Goal: Check status: Check status

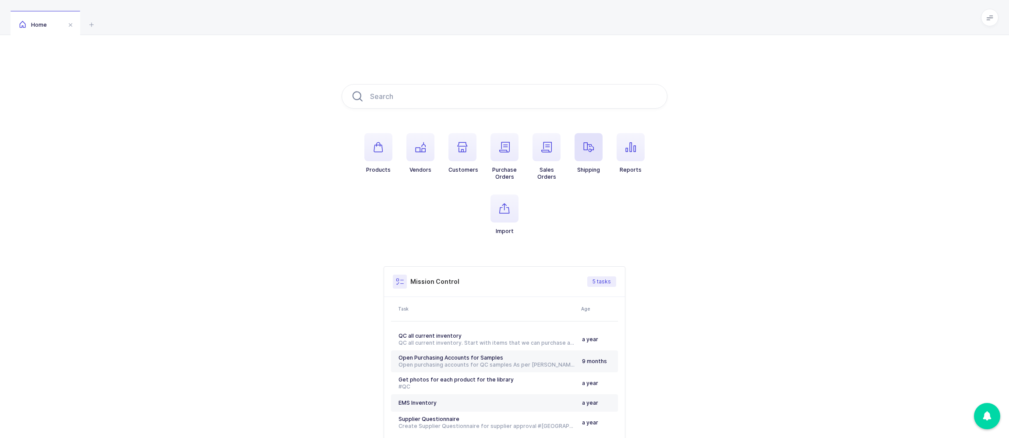
click at [581, 151] on span "button" at bounding box center [589, 147] width 28 height 28
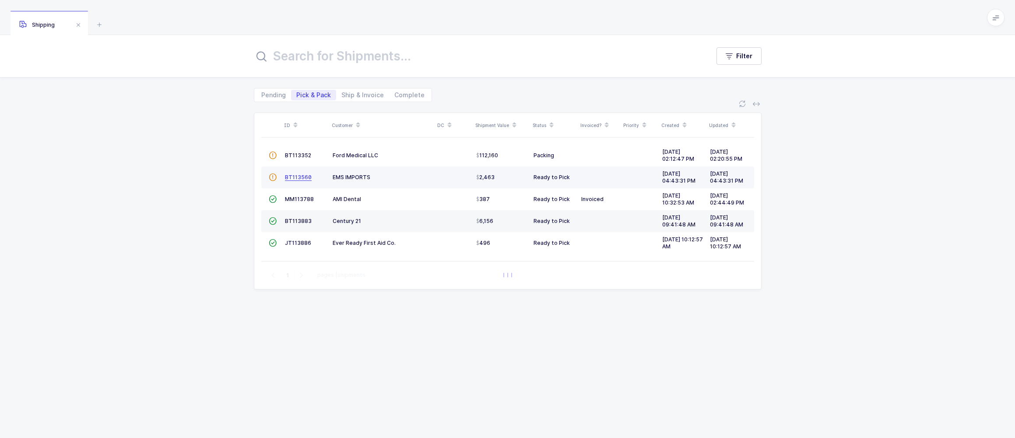
click at [307, 180] on span "BT113560" at bounding box center [298, 177] width 27 height 7
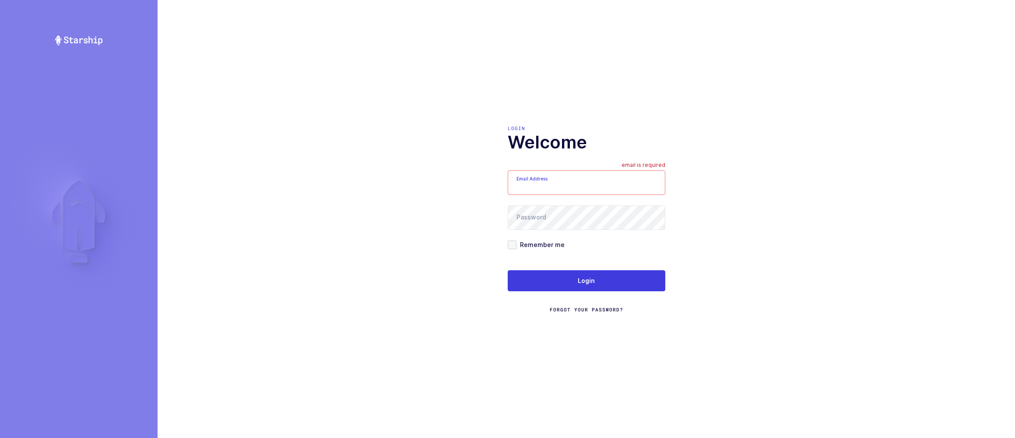
type input "[EMAIL_ADDRESS][DOMAIN_NAME]"
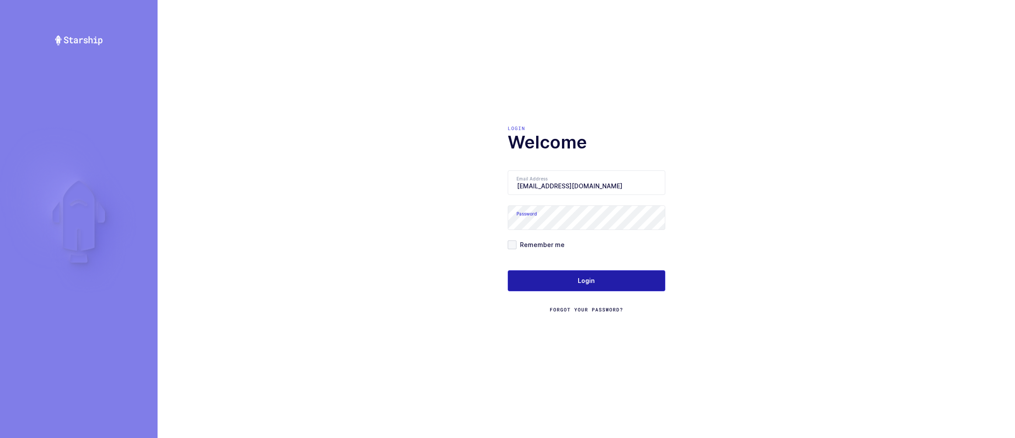
click at [586, 280] on span "Login" at bounding box center [586, 280] width 17 height 9
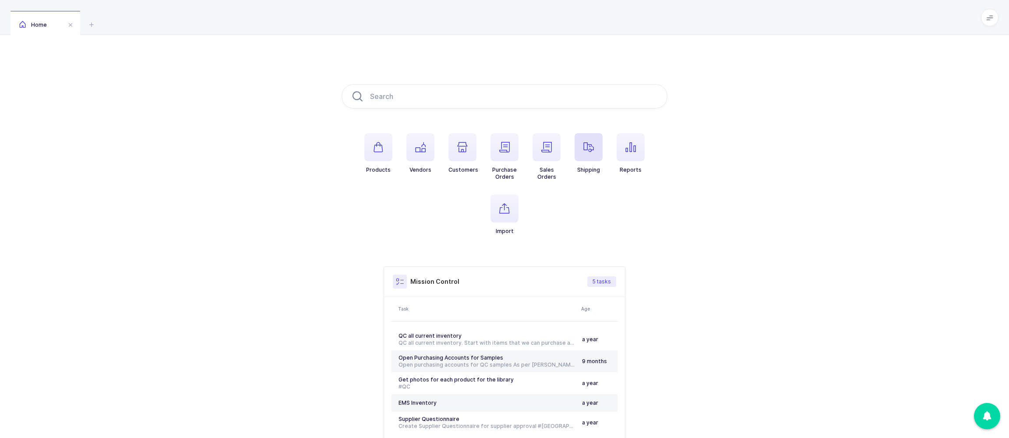
click at [589, 149] on icon "button" at bounding box center [588, 147] width 11 height 11
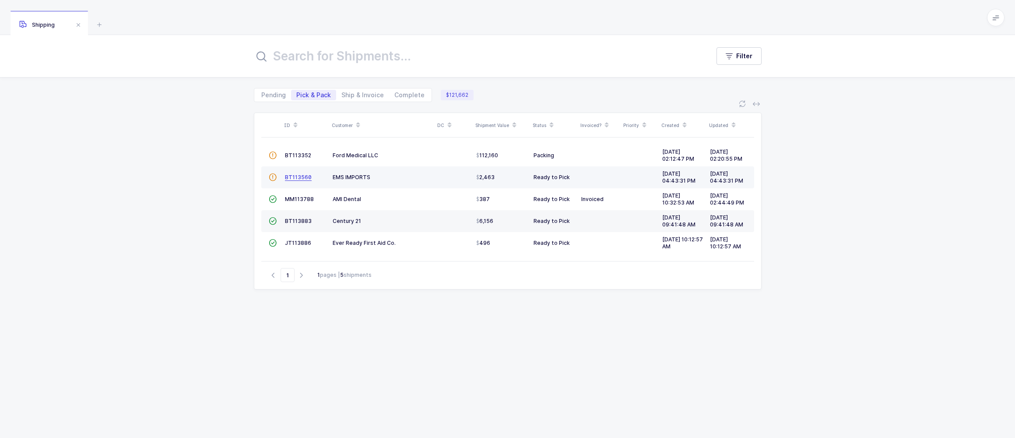
click at [300, 180] on span "BT113560" at bounding box center [298, 177] width 27 height 7
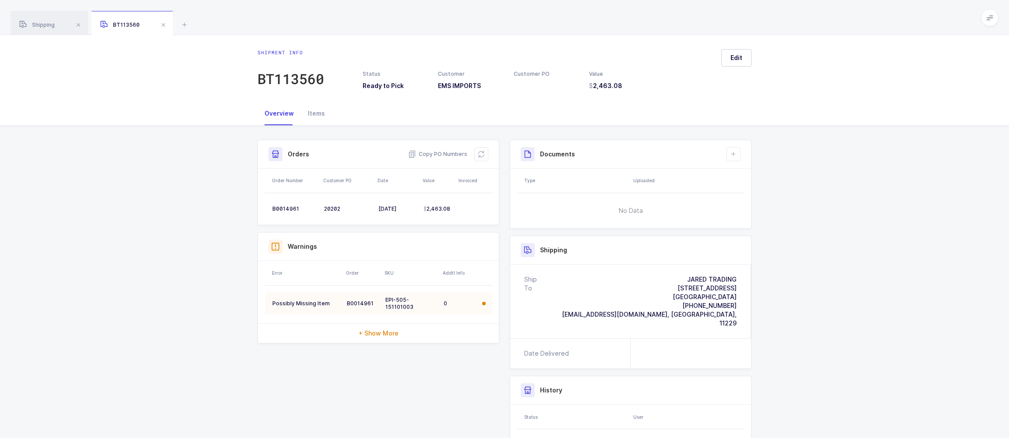
click at [386, 307] on div "EPI-505-151101003" at bounding box center [410, 303] width 51 height 14
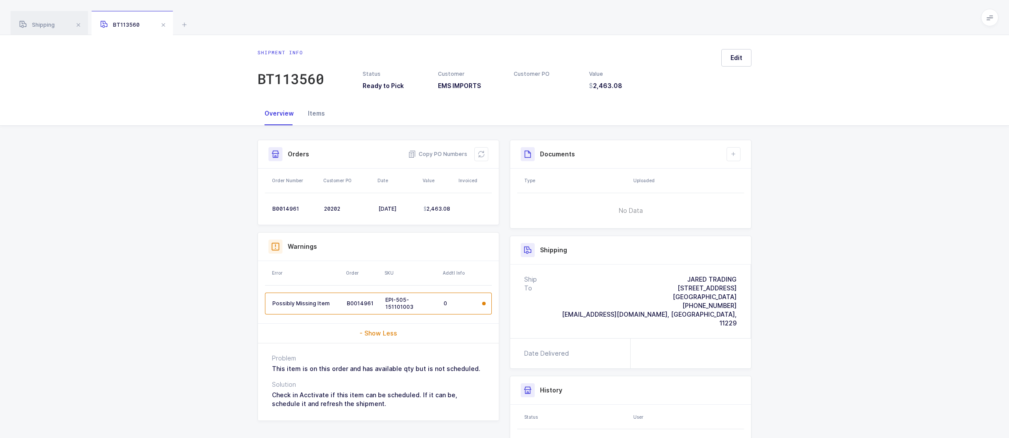
click at [317, 117] on div "Items" at bounding box center [316, 114] width 31 height 24
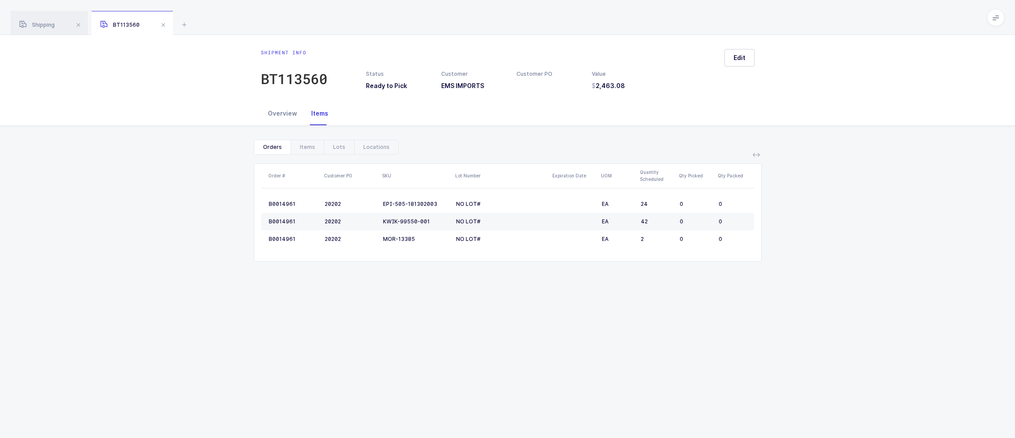
click at [294, 113] on div "Overview" at bounding box center [282, 114] width 43 height 24
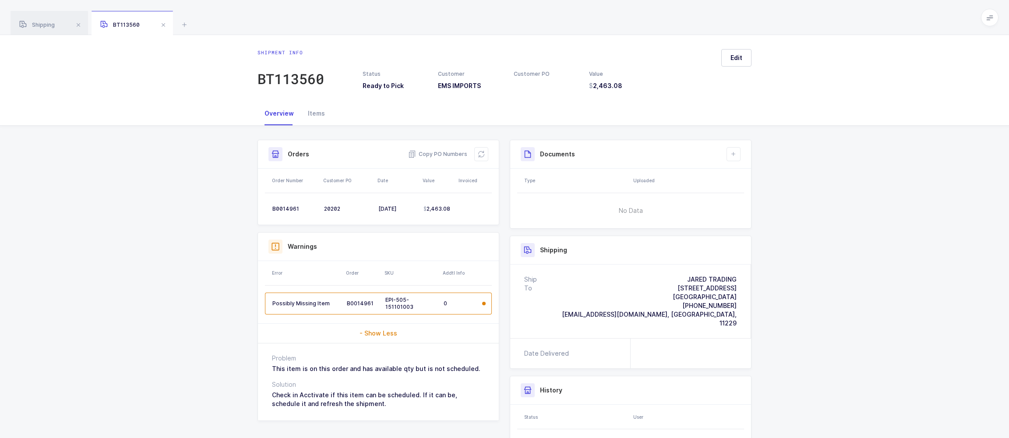
click at [335, 116] on div "Overview Items" at bounding box center [504, 114] width 494 height 24
click at [324, 116] on div "Items" at bounding box center [316, 114] width 31 height 24
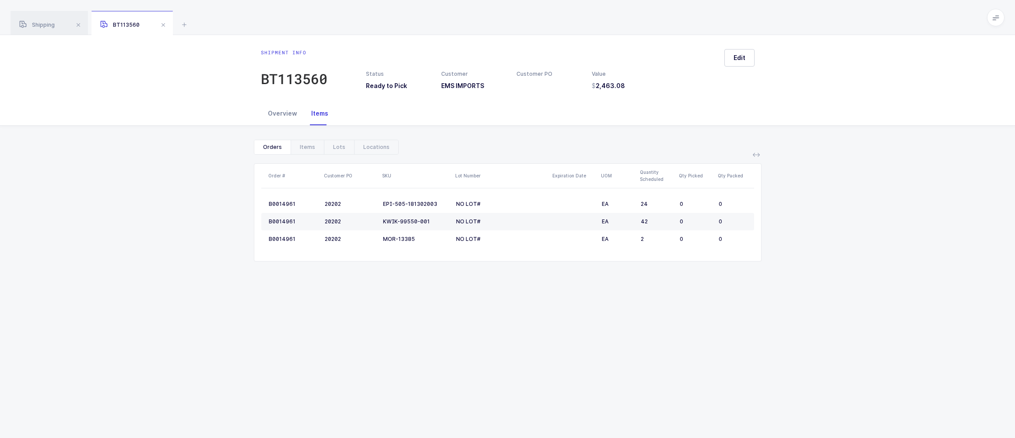
click at [276, 116] on div "Overview" at bounding box center [282, 114] width 43 height 24
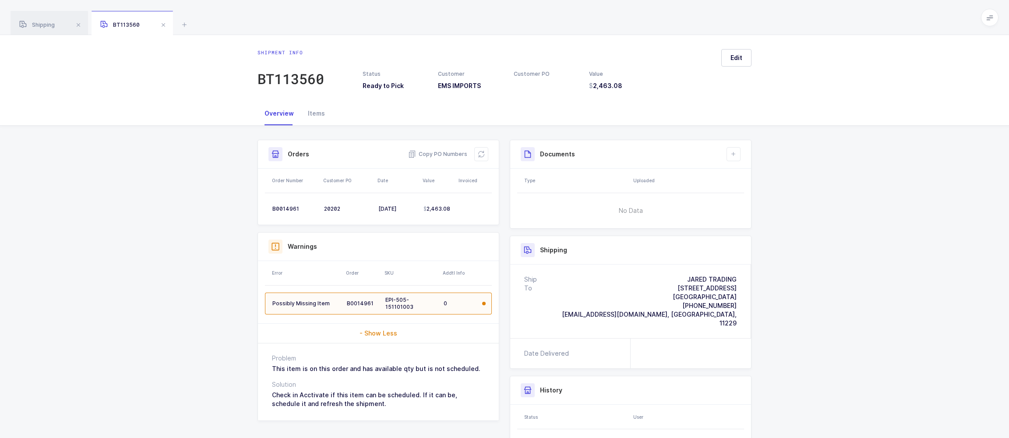
click at [415, 309] on div "EPI-505-151101003" at bounding box center [410, 303] width 51 height 14
drag, startPoint x: 417, startPoint y: 308, endPoint x: 387, endPoint y: 300, distance: 31.3
click at [387, 300] on div "EPI-505-151101003" at bounding box center [410, 303] width 51 height 14
copy div "EPI-505-151101003"
click at [481, 158] on icon at bounding box center [481, 154] width 7 height 7
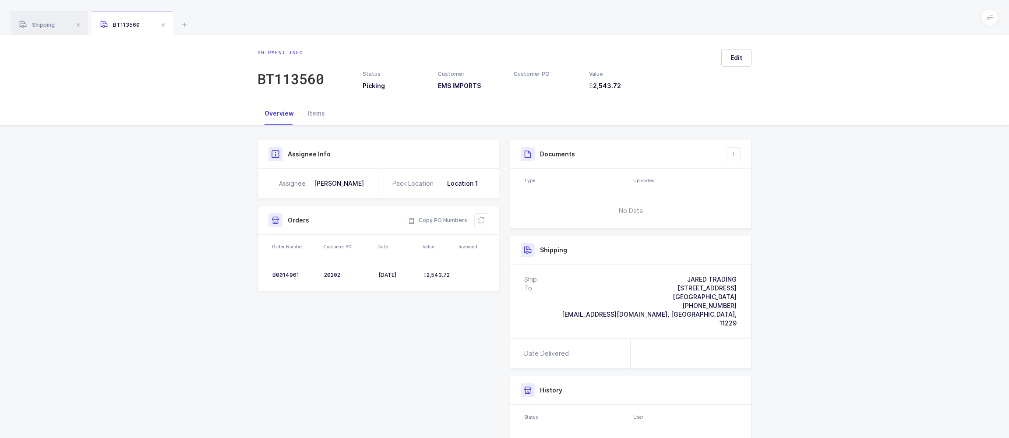
click at [46, 23] on span "Shipping" at bounding box center [36, 24] width 35 height 7
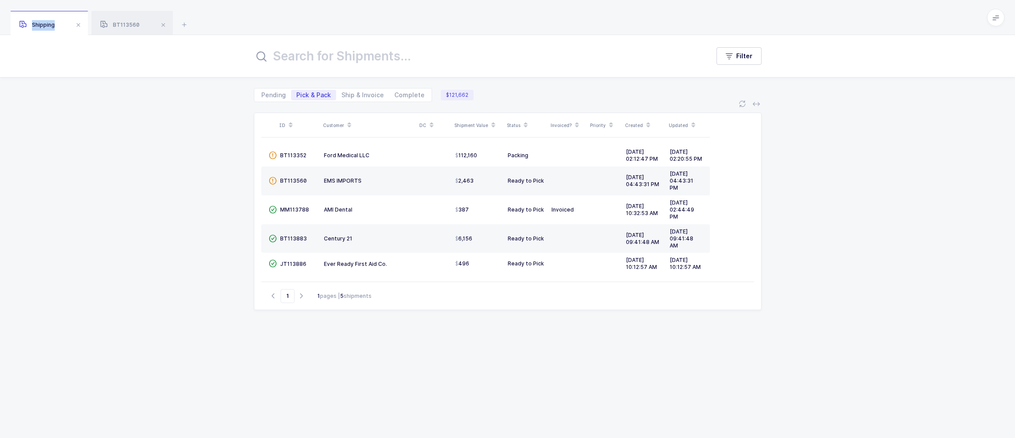
click at [46, 23] on span "Shipping" at bounding box center [36, 24] width 35 height 7
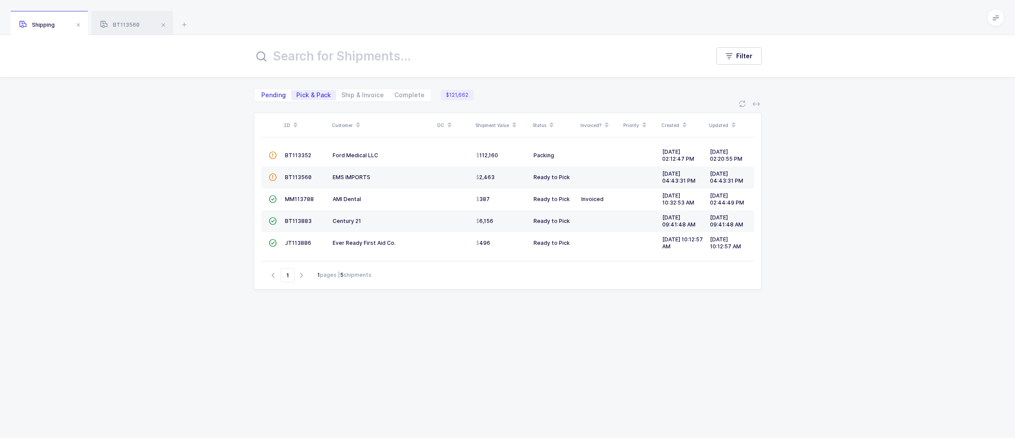
click at [271, 100] on span "Pending" at bounding box center [273, 95] width 35 height 11
click at [262, 95] on input "Pending" at bounding box center [259, 93] width 6 height 6
radio input "true"
radio input "false"
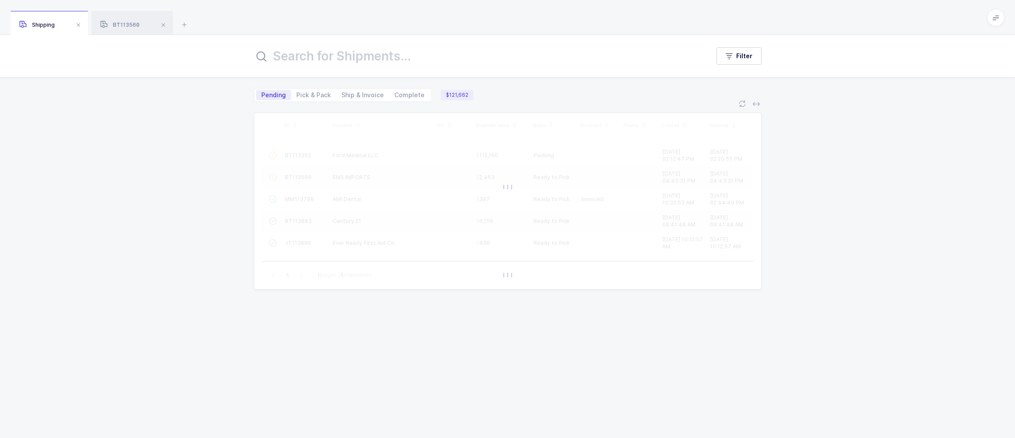
click at [323, 61] on input "text" at bounding box center [476, 56] width 445 height 21
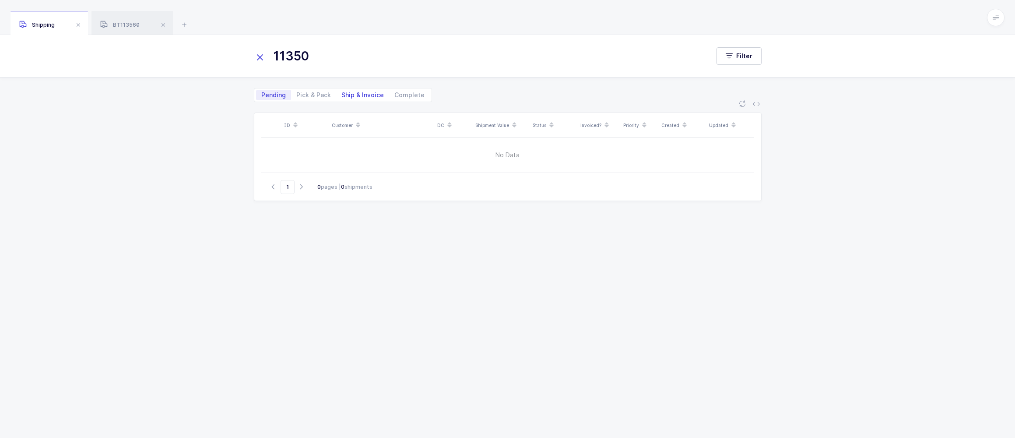
type input "11350"
click at [361, 96] on span "Ship & Invoice" at bounding box center [363, 95] width 42 height 6
click at [342, 95] on input "Ship & Invoice" at bounding box center [339, 93] width 6 height 6
radio input "true"
radio input "false"
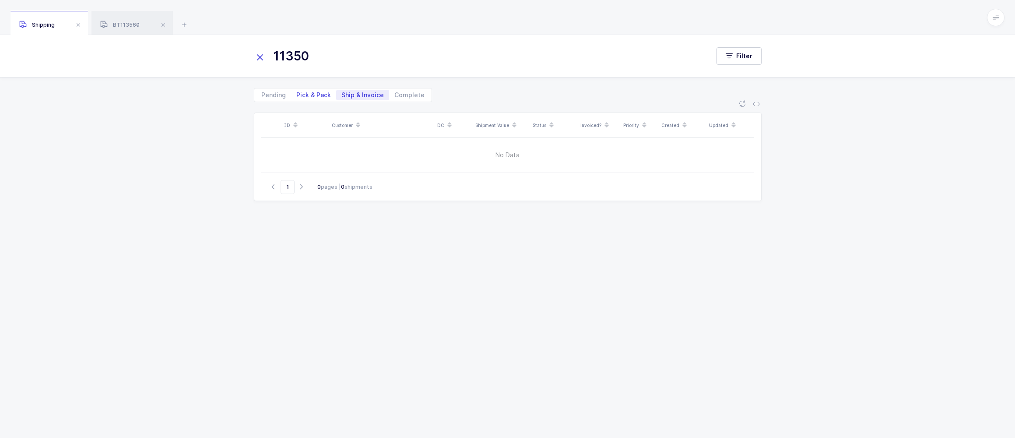
click at [316, 99] on span "Pick & Pack" at bounding box center [313, 95] width 45 height 11
click at [297, 95] on input "Pick & Pack" at bounding box center [294, 93] width 6 height 6
radio input "true"
click at [362, 92] on span "Ship & Invoice" at bounding box center [363, 95] width 42 height 6
click at [342, 92] on input "Ship & Invoice" at bounding box center [339, 93] width 6 height 6
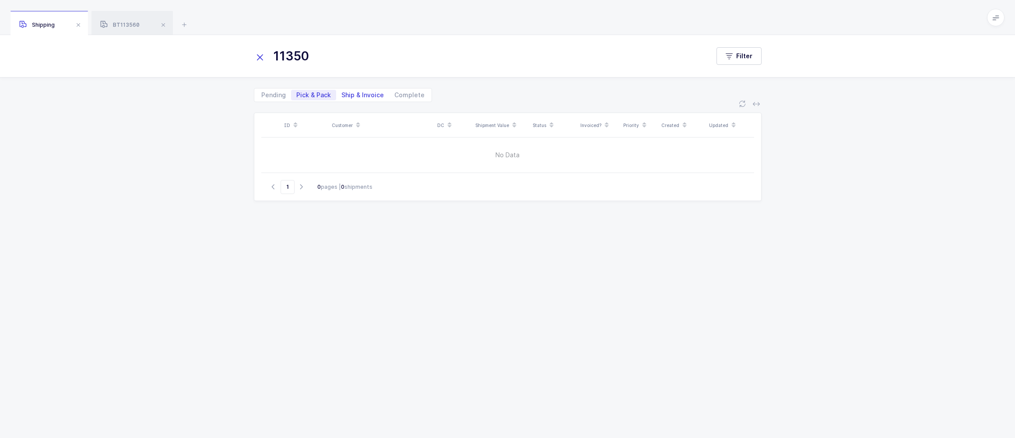
radio input "true"
radio input "false"
click at [395, 93] on span "Complete" at bounding box center [410, 95] width 30 height 6
click at [395, 93] on input "Complete" at bounding box center [392, 93] width 6 height 6
radio input "true"
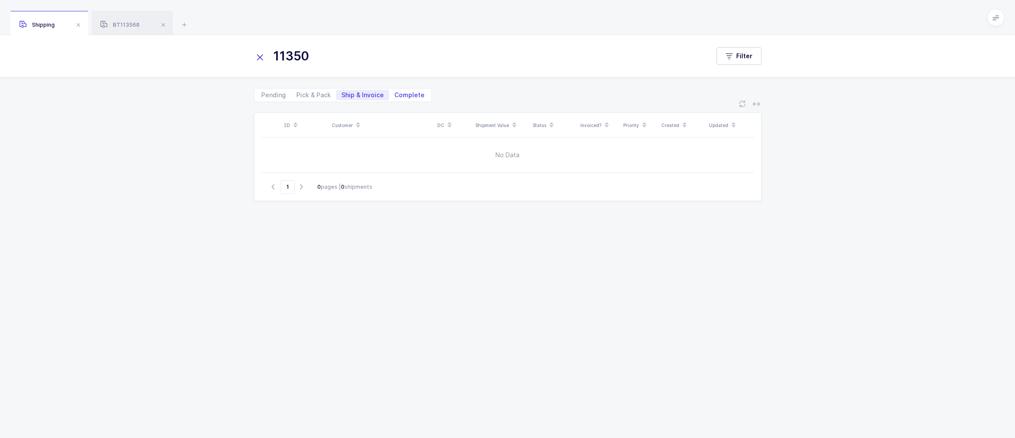
radio input "false"
click at [328, 50] on input "11350" at bounding box center [476, 56] width 445 height 21
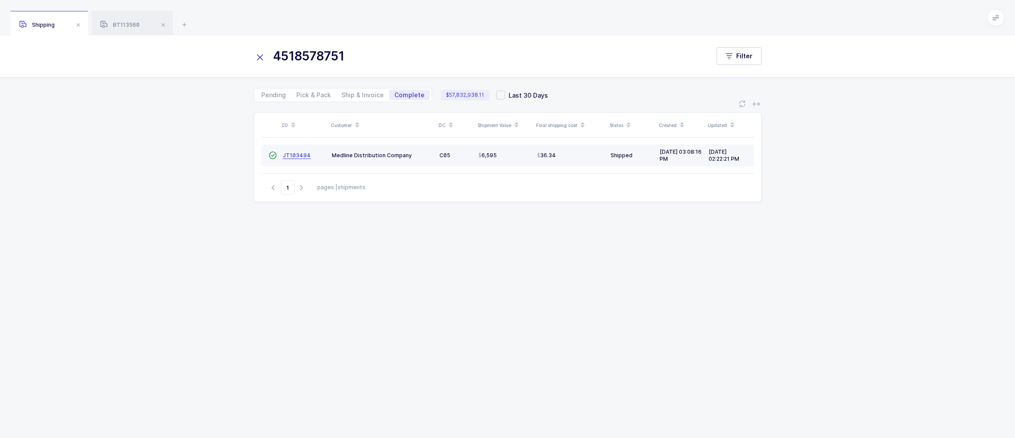
type input "4518578751"
click at [292, 156] on span "JT103494" at bounding box center [297, 155] width 28 height 7
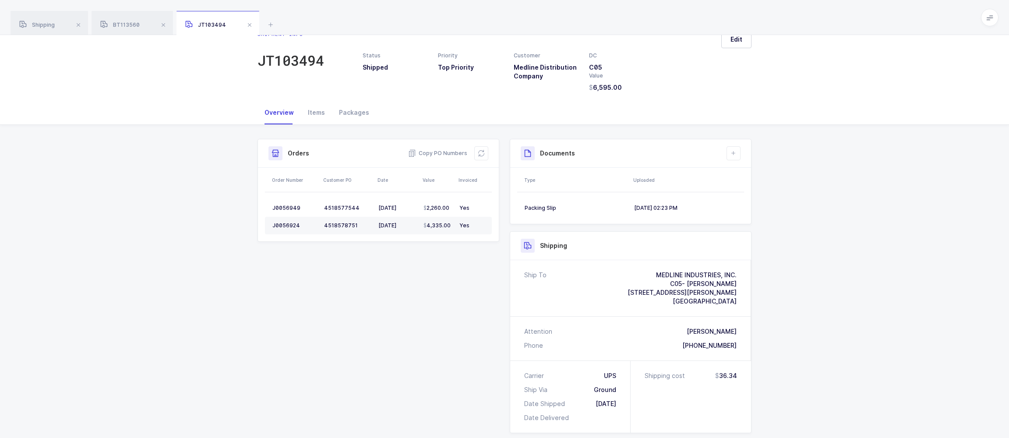
scroll to position [22, 0]
click at [318, 115] on div "Items" at bounding box center [316, 109] width 31 height 24
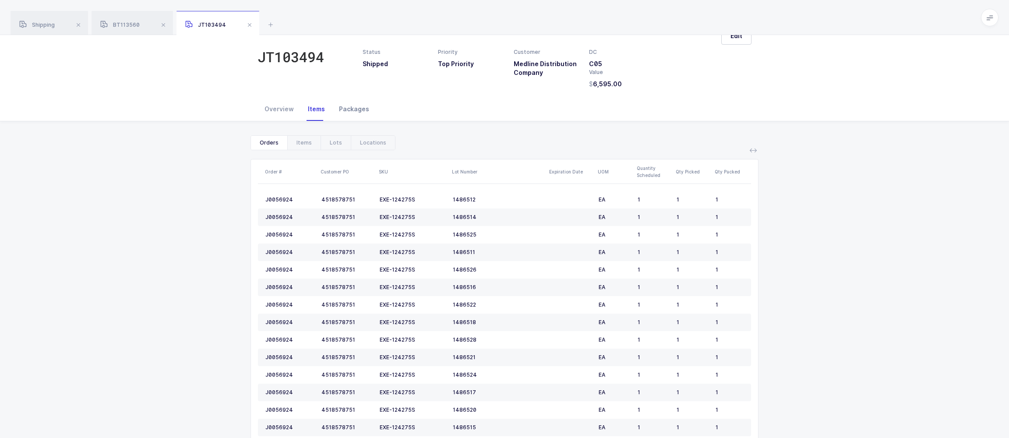
click at [358, 116] on div "Packages" at bounding box center [354, 109] width 44 height 24
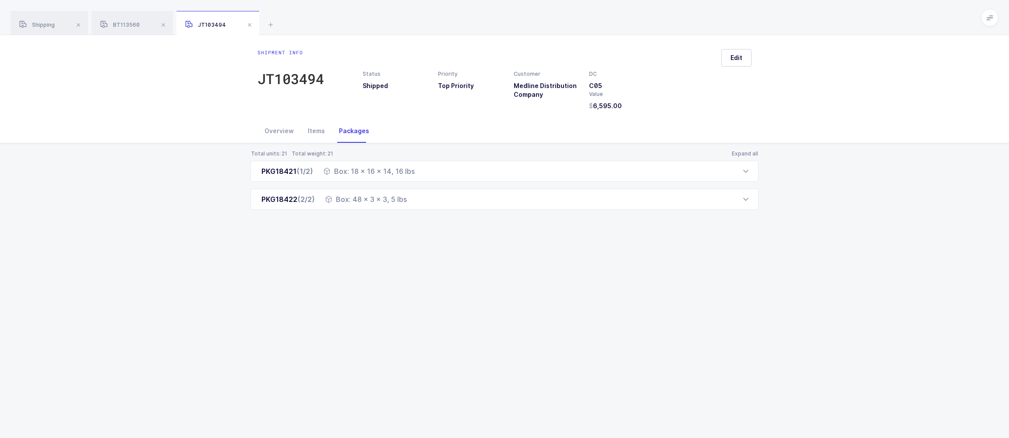
scroll to position [0, 0]
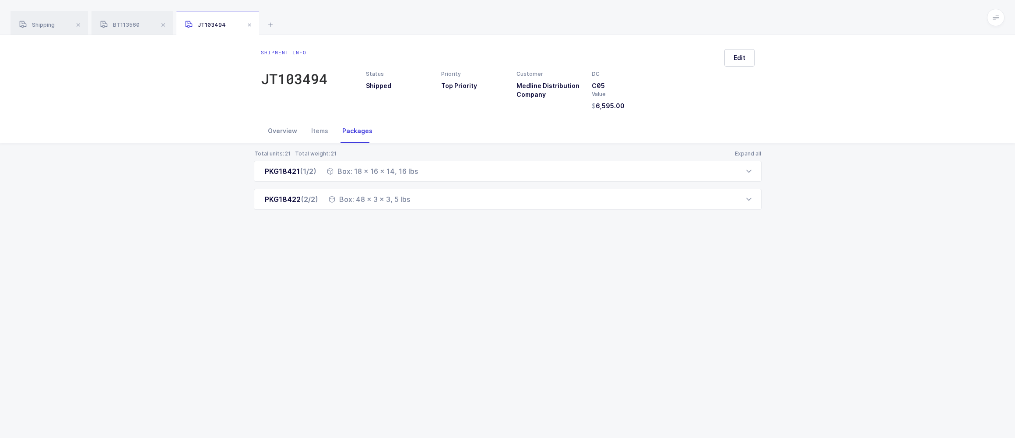
click at [292, 134] on div "Overview" at bounding box center [282, 131] width 43 height 24
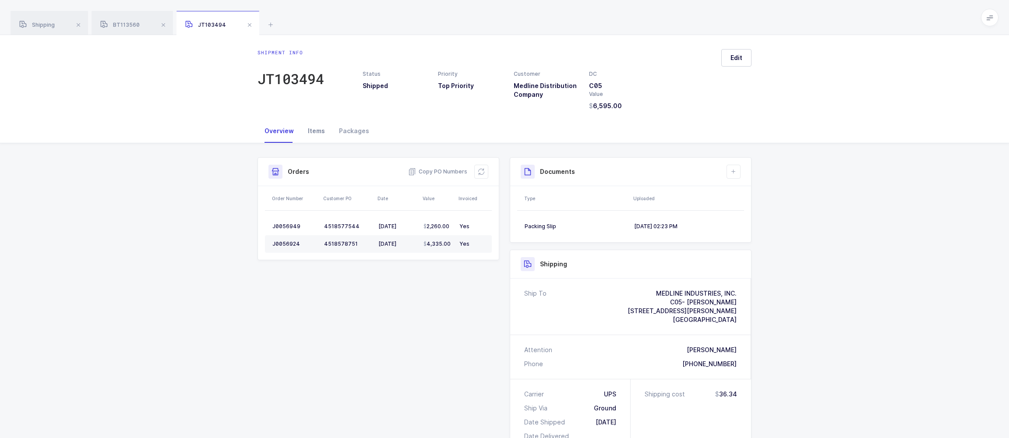
click at [317, 130] on div "Items" at bounding box center [316, 131] width 31 height 24
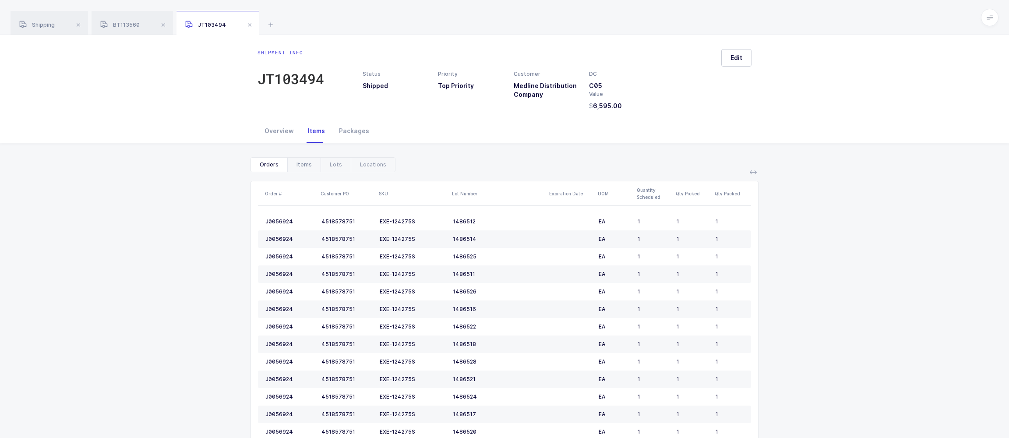
click at [311, 161] on div "Items" at bounding box center [303, 165] width 33 height 14
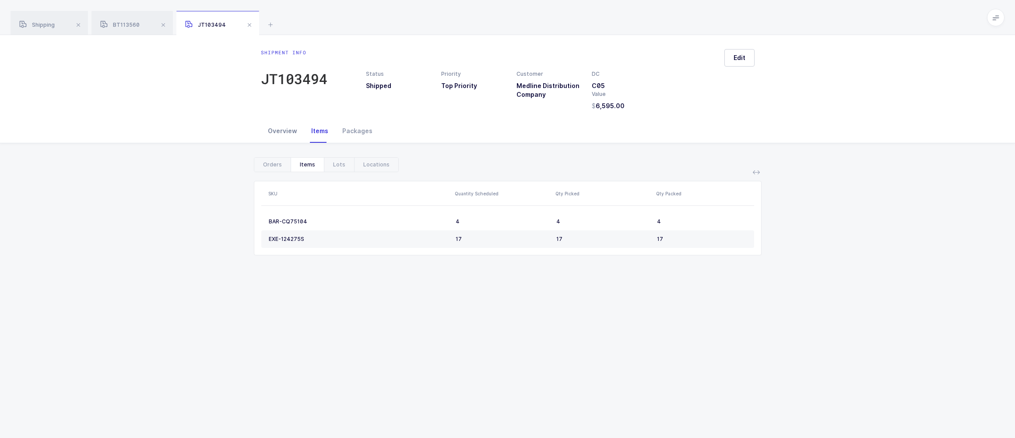
click at [278, 135] on div "Overview" at bounding box center [282, 131] width 43 height 24
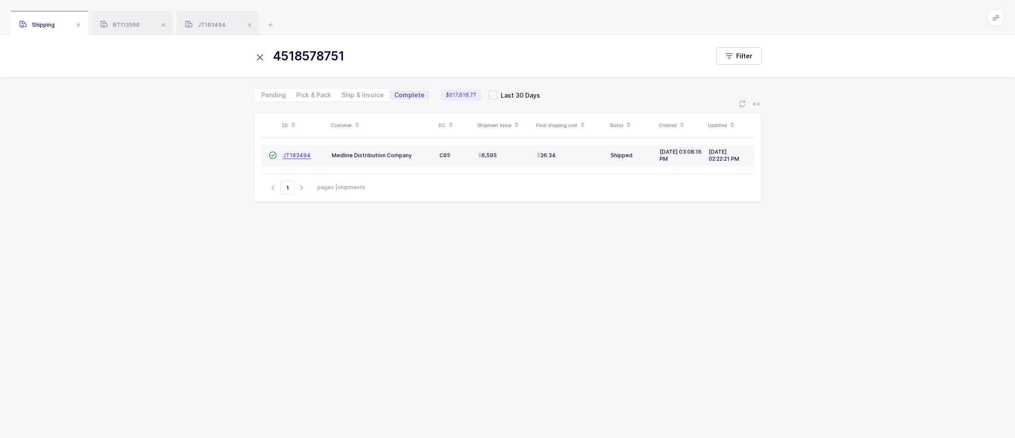
click at [288, 159] on link "JT103494" at bounding box center [297, 155] width 28 height 7
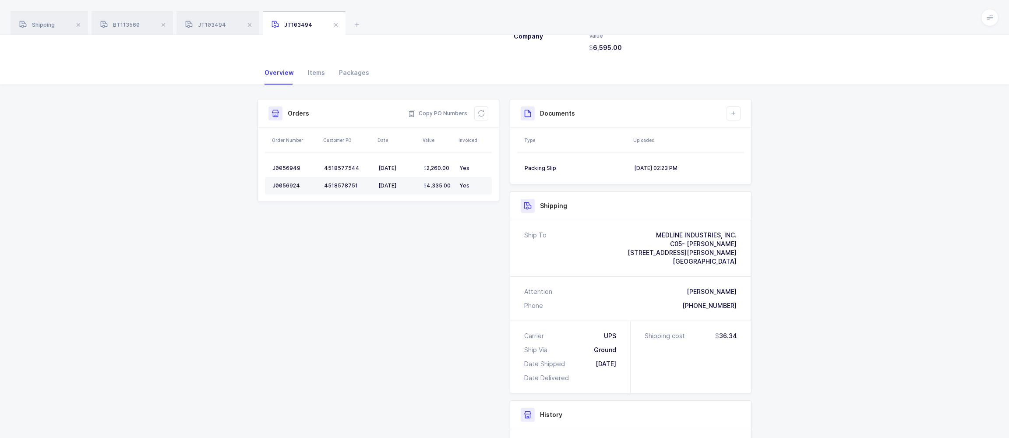
scroll to position [63, 0]
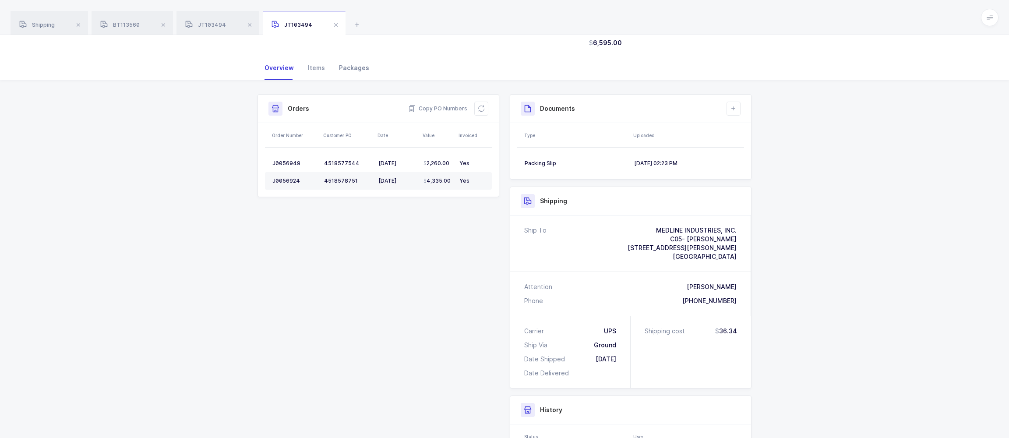
click at [347, 72] on div "Packages" at bounding box center [354, 68] width 44 height 24
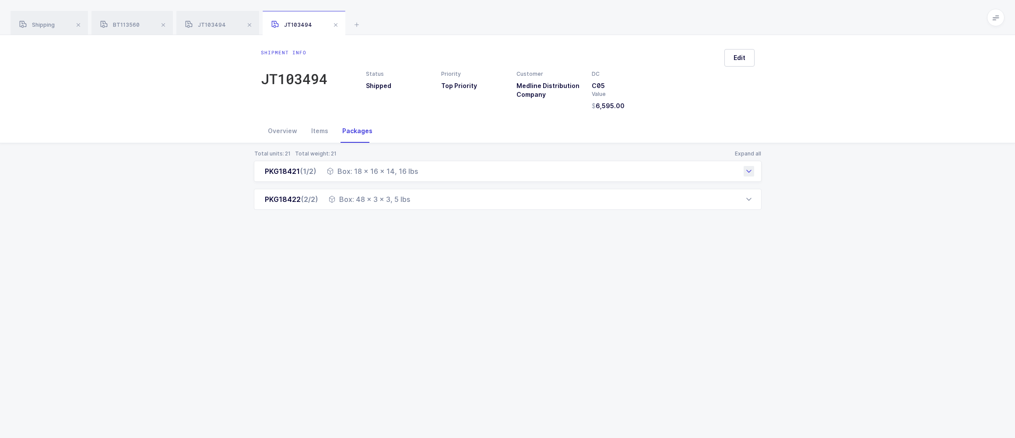
click at [362, 176] on div "Box: 18 x 16 x 14, 16 lbs" at bounding box center [372, 171] width 91 height 11
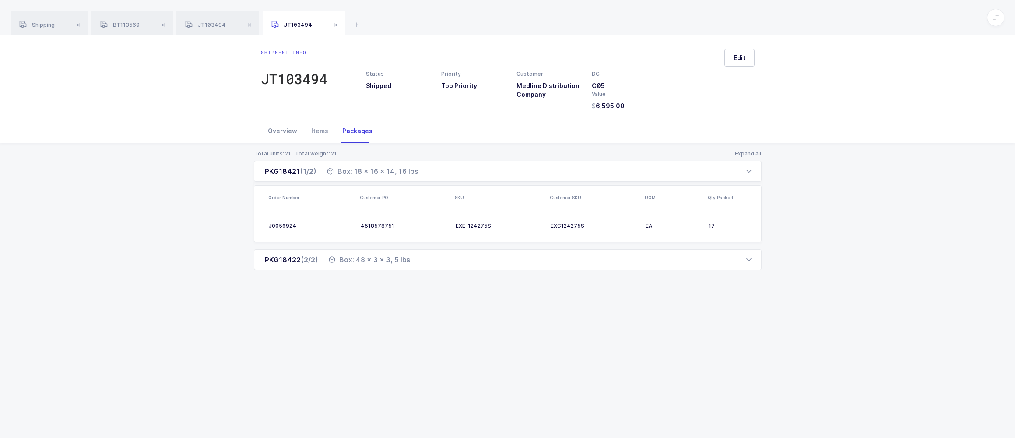
click at [288, 138] on div "Overview" at bounding box center [282, 131] width 43 height 24
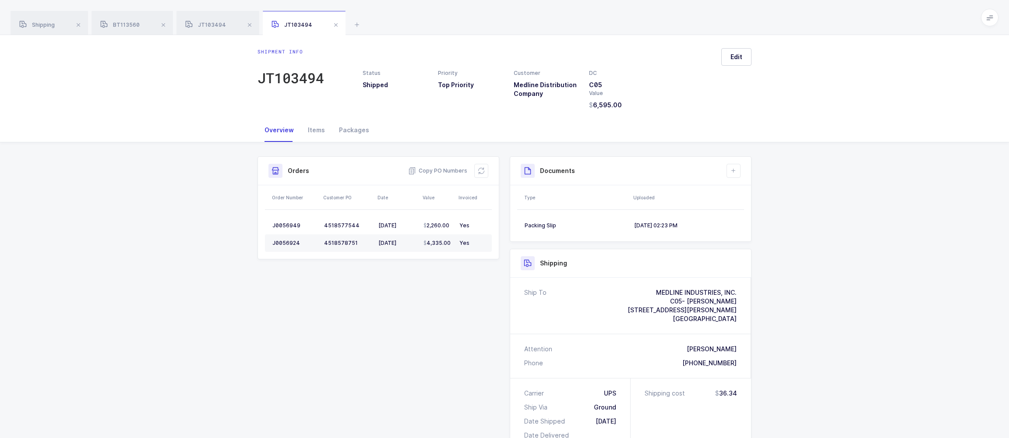
scroll to position [2, 0]
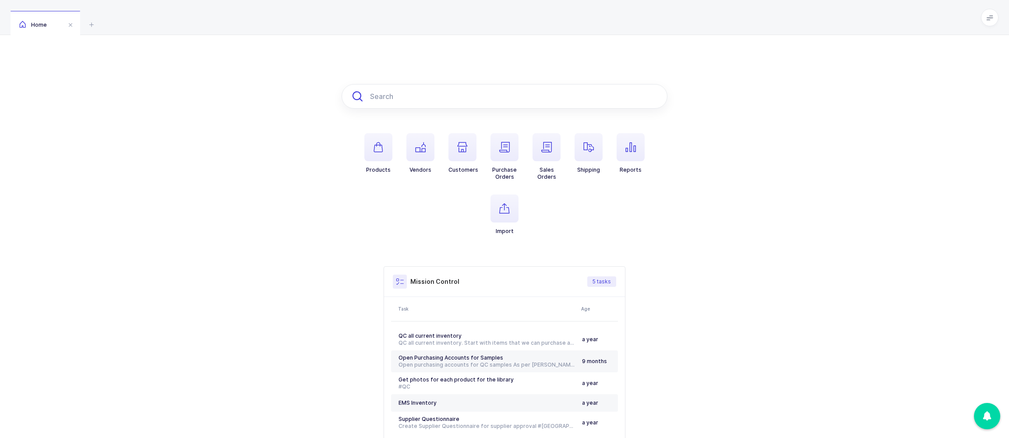
click at [459, 95] on input "text" at bounding box center [505, 96] width 326 height 25
paste input "C100AC-PHYSIO"
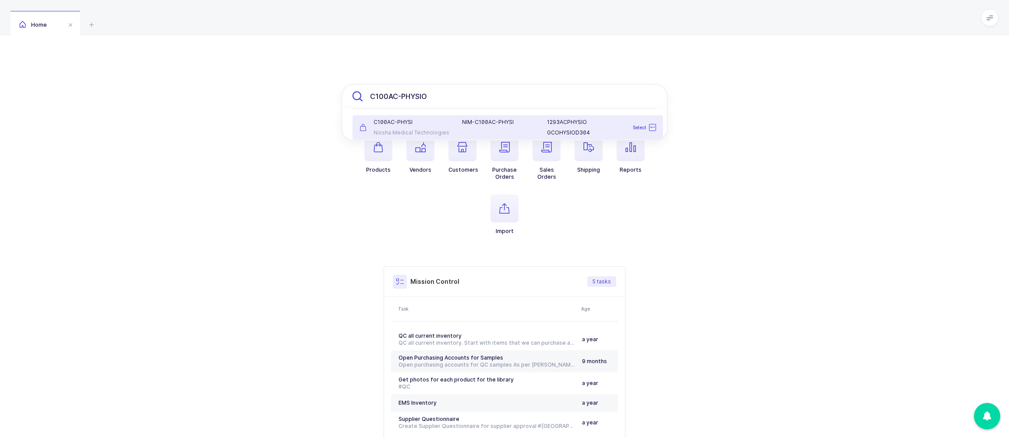
type input "C100AC-PHYSIO"
click at [448, 126] on div "C100AC-PHYSI" at bounding box center [406, 122] width 92 height 7
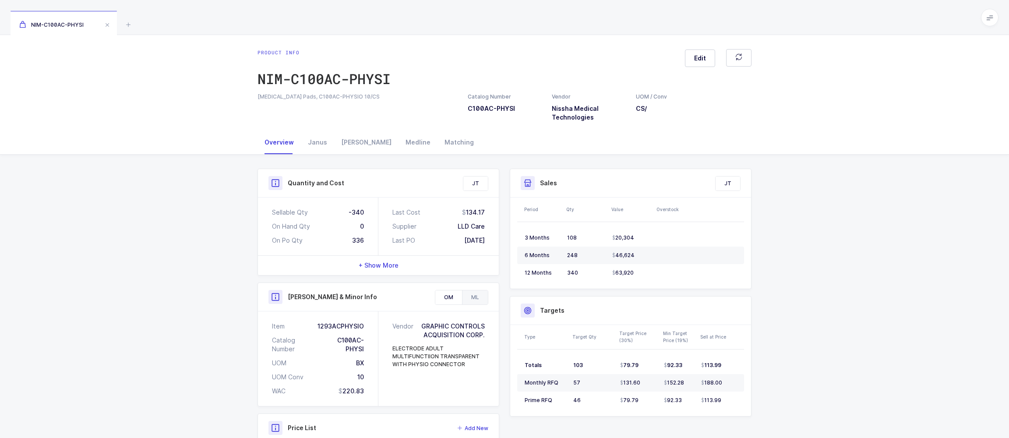
click at [477, 300] on div "ML" at bounding box center [475, 297] width 26 height 14
click at [349, 326] on div "Item GCOHYSIOD304" at bounding box center [318, 326] width 92 height 9
click at [451, 301] on div "OM" at bounding box center [448, 297] width 27 height 14
